Goal: Task Accomplishment & Management: Use online tool/utility

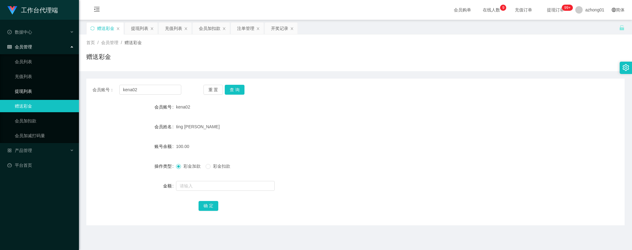
click at [20, 91] on link "提现列表" at bounding box center [44, 91] width 59 height 12
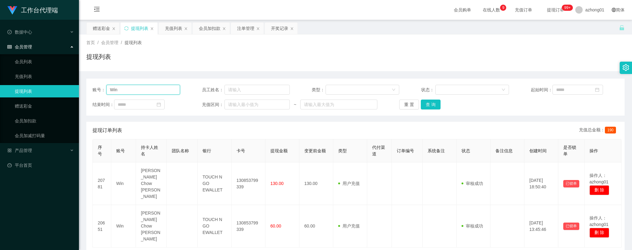
drag, startPoint x: 129, startPoint y: 89, endPoint x: 69, endPoint y: 87, distance: 60.4
click at [69, 87] on section "工作台代理端 数据中心 会员管理 会员列表 充值列表 提现列表 赠送彩金 会员加扣款 会员加减打码量 产品管理 开奖记录 注单管理 产品列表 即时注单 产品预…" at bounding box center [316, 156] width 632 height 313
paste input "wongyookkeng"
click at [431, 103] on button "查 询" at bounding box center [431, 105] width 20 height 10
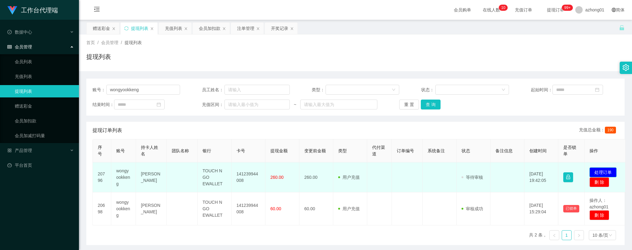
click at [598, 171] on button "处理订单" at bounding box center [602, 172] width 27 height 10
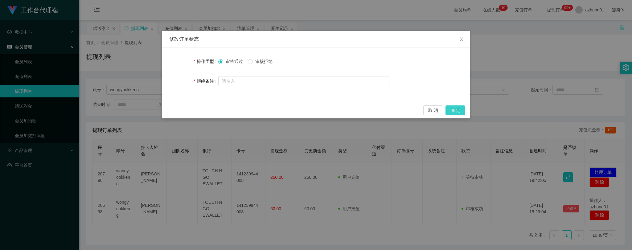
click at [455, 112] on button "确 定" at bounding box center [455, 110] width 20 height 10
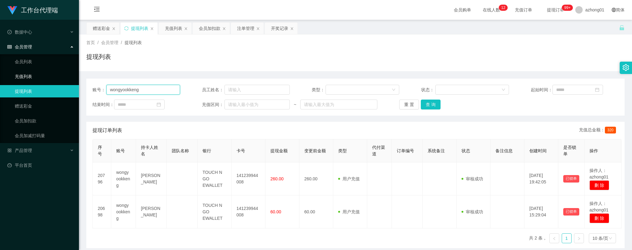
drag, startPoint x: 145, startPoint y: 88, endPoint x: 78, endPoint y: 80, distance: 68.0
click at [78, 80] on section "工作台代理端 数据中心 会员管理 会员列表 充值列表 提现列表 赠送彩金 会员加扣款 会员加减打码量 产品管理 开奖记录 注单管理 产品列表 即时注单 产品预…" at bounding box center [316, 156] width 632 height 313
paste input "rengoku"
click at [433, 105] on button "查 询" at bounding box center [431, 105] width 20 height 10
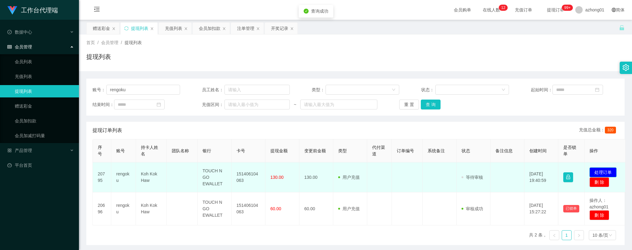
click at [606, 171] on button "处理订单" at bounding box center [602, 172] width 27 height 10
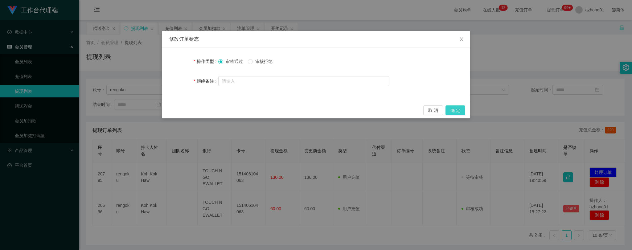
click at [458, 109] on button "确 定" at bounding box center [455, 110] width 20 height 10
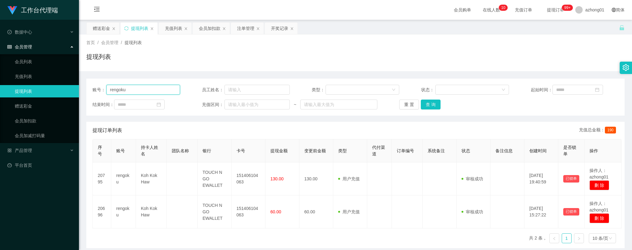
drag, startPoint x: 149, startPoint y: 91, endPoint x: 86, endPoint y: 84, distance: 62.9
click at [86, 84] on div "账号： rengoku 员工姓名： 类型： 状态： 起始时间： 结束时间： 充值区间： ~ 重 置 查 询" at bounding box center [355, 97] width 538 height 37
paste input "wongyookkeng"
click at [431, 102] on button "查 询" at bounding box center [431, 105] width 20 height 10
click at [201, 242] on div "序号 账号 持卡人姓名 团队名称 银行 卡号 提现金额 变更前金额 类型 代付渠道 订单编号 系统备注 状态 备注信息 创建时间 是否锁单 操作 20796 …" at bounding box center [355, 193] width 526 height 109
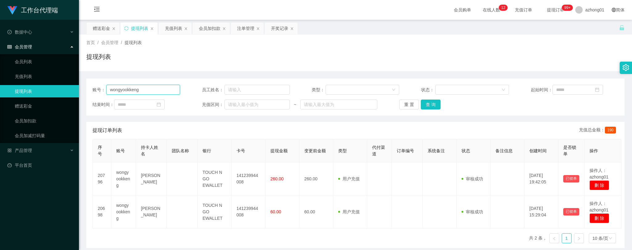
drag, startPoint x: 148, startPoint y: 91, endPoint x: 77, endPoint y: 86, distance: 71.0
click at [77, 86] on section "工作台代理端 数据中心 会员管理 会员列表 充值列表 提现列表 赠送彩金 会员加扣款 会员加减打码量 产品管理 开奖记录 注单管理 产品列表 即时注单 产品预…" at bounding box center [316, 156] width 632 height 313
paste input "yzyz"
type input "yzyz"
click at [427, 103] on button "查 询" at bounding box center [431, 105] width 20 height 10
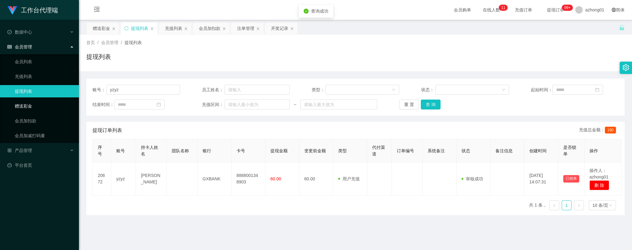
click at [15, 104] on link "赠送彩金" at bounding box center [44, 106] width 59 height 12
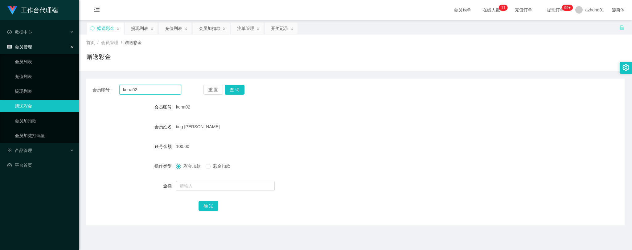
drag, startPoint x: 151, startPoint y: 89, endPoint x: 102, endPoint y: 86, distance: 49.4
click at [97, 83] on div "会员账号： kena02 重 置 查 询 会员账号 kena02 会员姓名 ting chee siong 账号余额 100.00 操作类型 彩金加款 彩金扣…" at bounding box center [355, 152] width 538 height 147
paste input "yzyz"
click at [239, 88] on button "查 询" at bounding box center [235, 90] width 20 height 10
drag, startPoint x: 153, startPoint y: 89, endPoint x: 109, endPoint y: 86, distance: 43.3
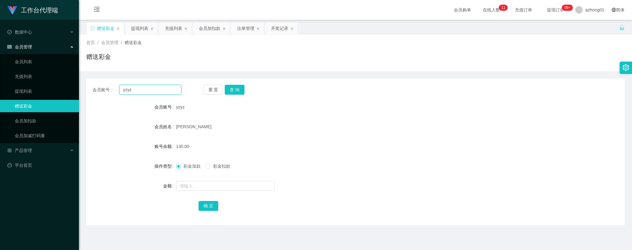
click at [109, 86] on div "会员账号： [PERSON_NAME]" at bounding box center [136, 90] width 89 height 10
paste input "kena02"
type input "kena02"
click at [242, 88] on button "查 询" at bounding box center [235, 90] width 20 height 10
click at [29, 93] on link "提现列表" at bounding box center [44, 91] width 59 height 12
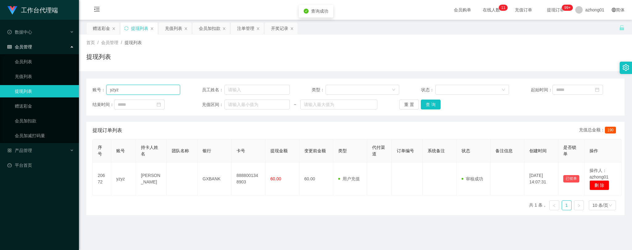
drag, startPoint x: 137, startPoint y: 90, endPoint x: 82, endPoint y: 91, distance: 54.9
click at [81, 90] on main "关闭左侧 关闭右侧 关闭其它 刷新页面 赠送彩金 提现列表 充值列表 会员加扣款 注单管理 开奖记录 首页 / 会员管理 / 提现列表 / 提现列表 账号： …" at bounding box center [355, 152] width 553 height 264
paste input "kena02"
click at [436, 103] on button "查 询" at bounding box center [431, 105] width 20 height 10
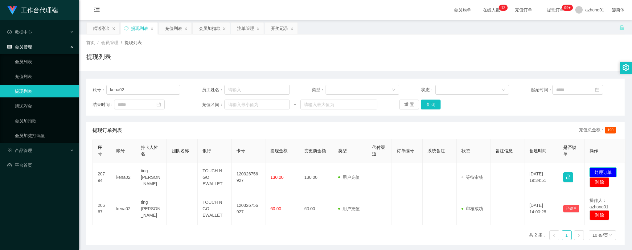
click at [600, 170] on button "处理订单" at bounding box center [602, 172] width 27 height 10
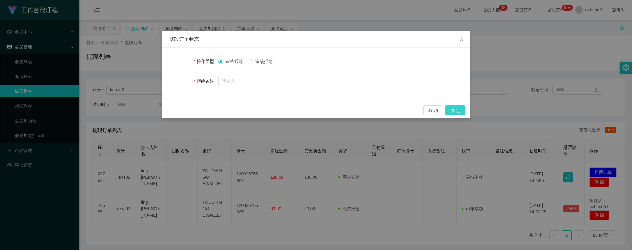
click at [457, 108] on button "确 定" at bounding box center [455, 110] width 20 height 10
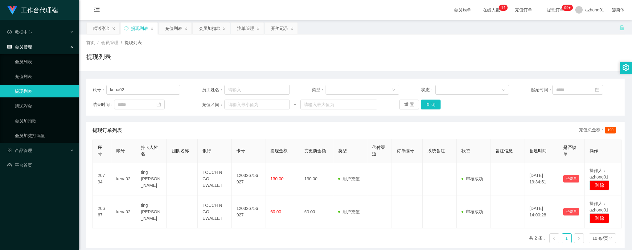
click at [141, 240] on div "序号 账号 持卡人姓名 团队名称 银行 卡号 提现金额 变更前金额 类型 代付渠道 订单编号 系统备注 状态 备注信息 创建时间 是否锁单 操作 20794 …" at bounding box center [355, 193] width 526 height 109
drag, startPoint x: 135, startPoint y: 92, endPoint x: 88, endPoint y: 90, distance: 47.2
click at [88, 90] on div "账号： kena02 员工姓名： 类型： 状态： 起始时间： 结束时间： 充值区间： ~ 重 置 查 询" at bounding box center [355, 97] width 538 height 37
paste input "yzyz"
type input "yzyz"
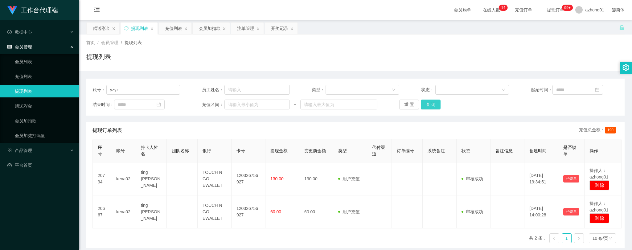
click at [430, 102] on button "查 询" at bounding box center [431, 105] width 20 height 10
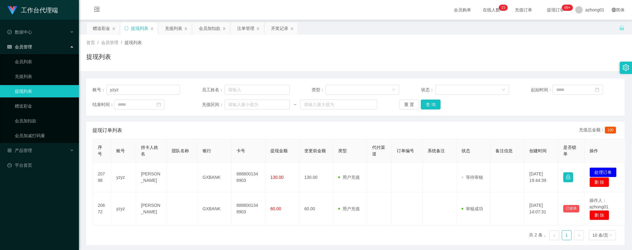
click at [288, 235] on div "序号 账号 持卡人姓名 团队名称 银行 卡号 提现金额 变更前金额 类型 代付渠道 订单编号 系统备注 状态 备注信息 创建时间 是否锁单 操作 20798 …" at bounding box center [355, 192] width 526 height 106
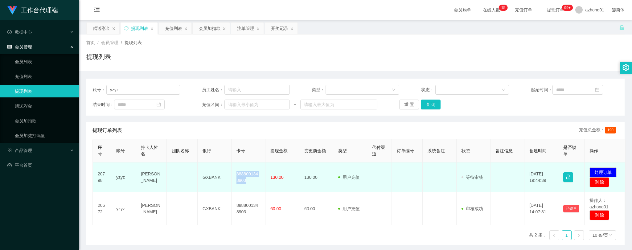
drag, startPoint x: 236, startPoint y: 173, endPoint x: 250, endPoint y: 183, distance: 17.7
click at [250, 183] on td "8888001348903" at bounding box center [248, 177] width 34 height 30
copy td "8888001348903"
click at [605, 171] on button "处理订单" at bounding box center [602, 172] width 27 height 10
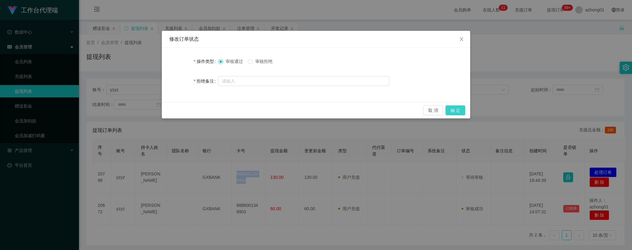
click at [458, 109] on button "确 定" at bounding box center [455, 110] width 20 height 10
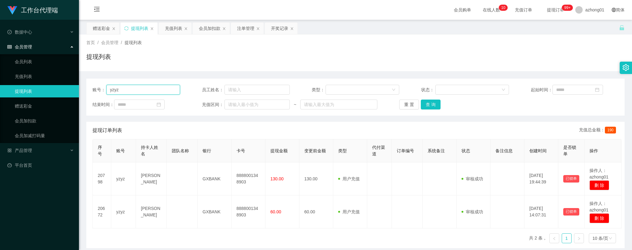
drag, startPoint x: 131, startPoint y: 91, endPoint x: 93, endPoint y: 93, distance: 37.7
click at [82, 90] on main "关闭左侧 关闭右侧 关闭其它 刷新页面 赠送彩金 提现列表 充值列表 会员加扣款 注单管理 开奖记录 首页 / 会员管理 / 提现列表 / 提现列表 账号： …" at bounding box center [355, 152] width 553 height 264
click at [429, 105] on button "查 询" at bounding box center [431, 105] width 20 height 10
click at [21, 104] on link "赠送彩金" at bounding box center [44, 106] width 59 height 12
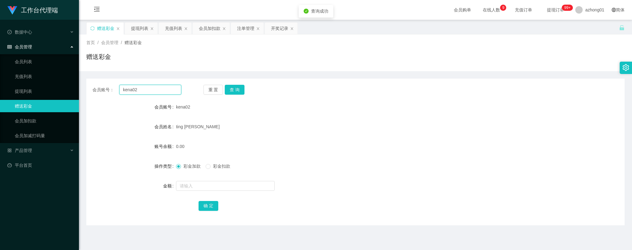
drag, startPoint x: 155, startPoint y: 90, endPoint x: 90, endPoint y: 88, distance: 64.4
click at [90, 88] on div "会员账号： kena02 重 置 查 询" at bounding box center [355, 90] width 538 height 10
paste input "yzyz"
type input "yzyz"
click at [234, 85] on button "查 询" at bounding box center [235, 90] width 20 height 10
